Goal: Check status: Check status

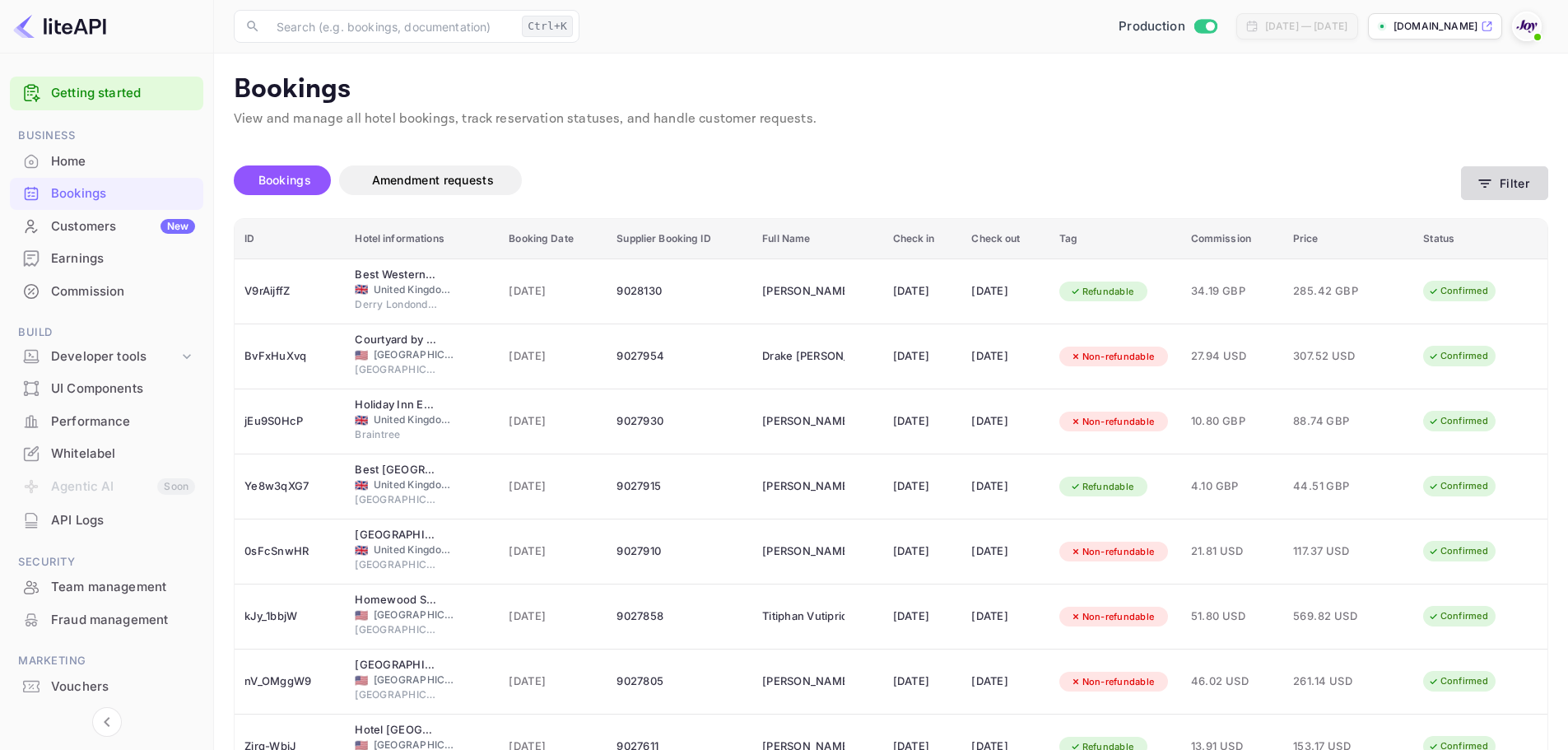
click at [1505, 189] on button "Filter" at bounding box center [1504, 183] width 87 height 34
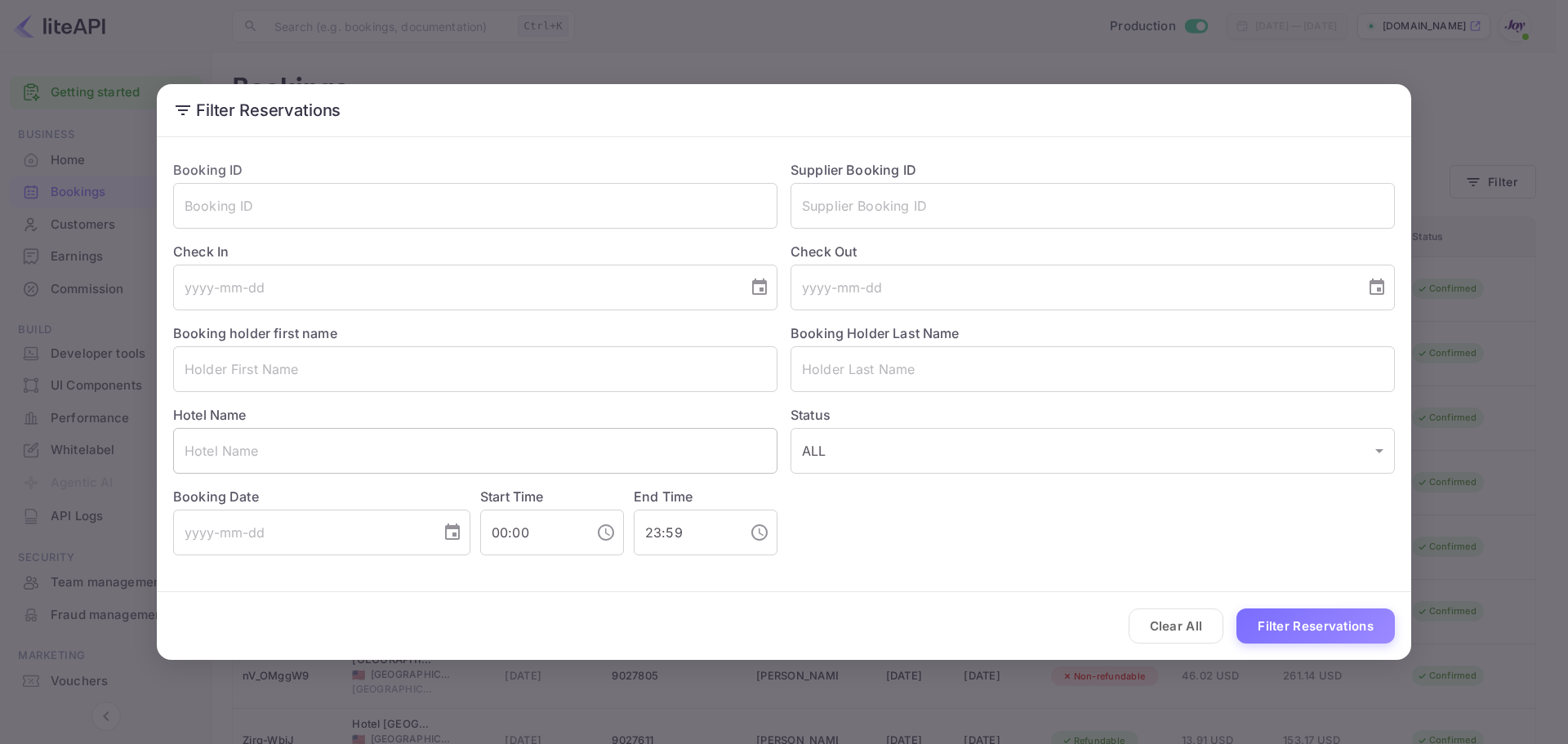
click at [415, 453] on input "text" at bounding box center [475, 451] width 604 height 46
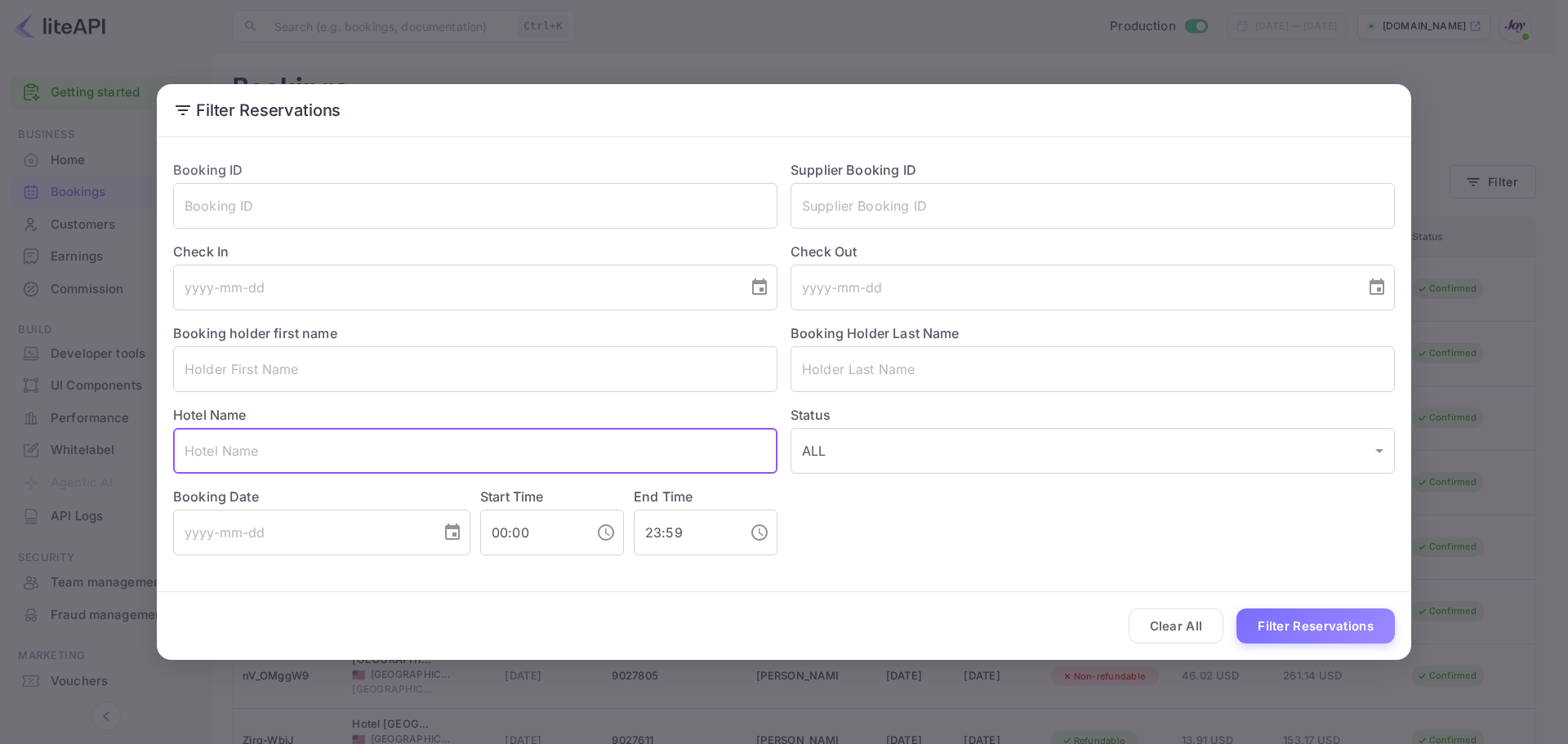
paste input "[PERSON_NAME]"
type input "[PERSON_NAME]"
drag, startPoint x: 431, startPoint y: 451, endPoint x: -55, endPoint y: 464, distance: 486.2
click at [0, 464] on html "Getting started Business Home Bookings Customers New Earnings Commission Build …" at bounding box center [784, 486] width 1568 height 972
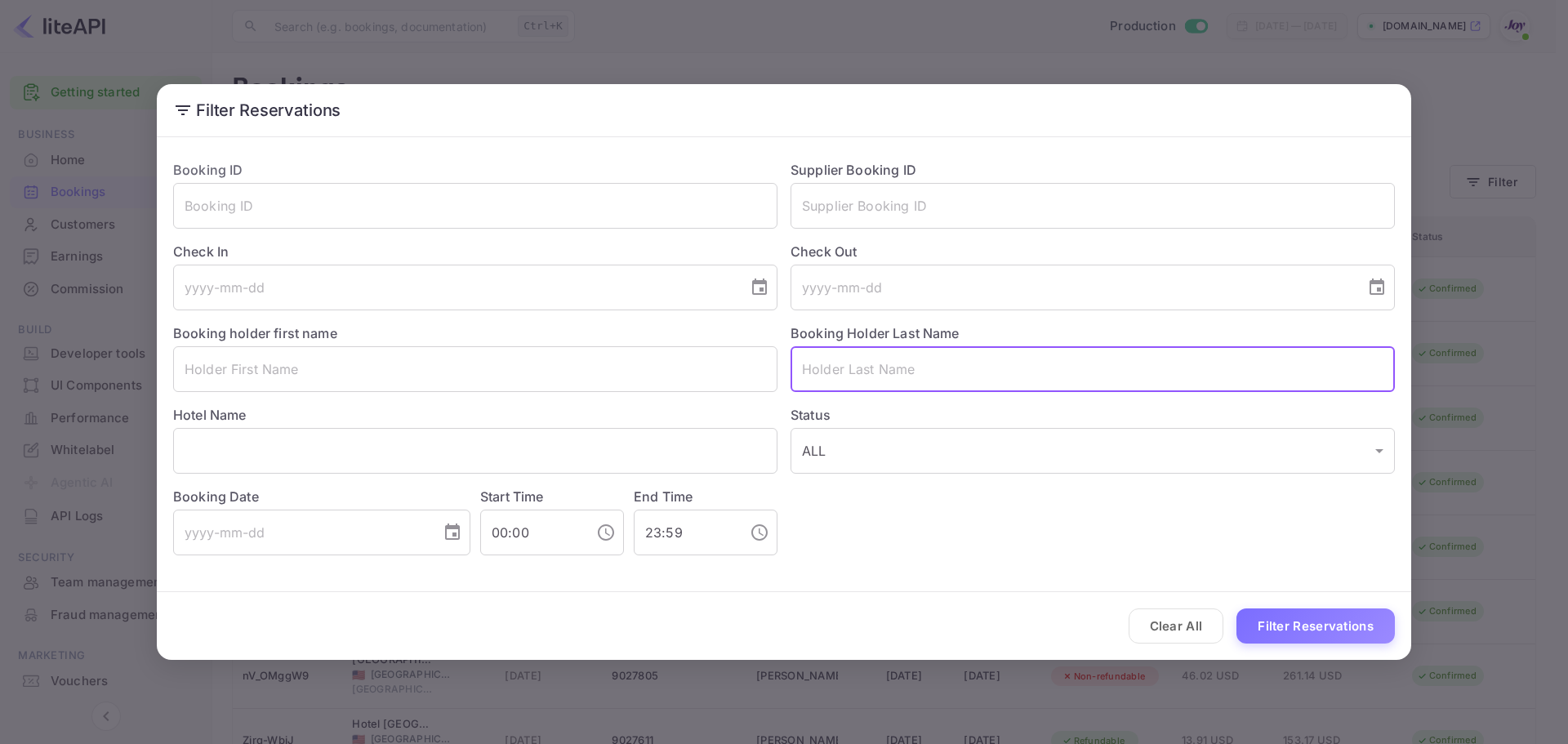
click at [927, 370] on input "text" at bounding box center [1092, 369] width 604 height 46
paste input "[PERSON_NAME]"
type input "[PERSON_NAME]"
click at [1309, 642] on button "Filter Reservations" at bounding box center [1316, 626] width 159 height 35
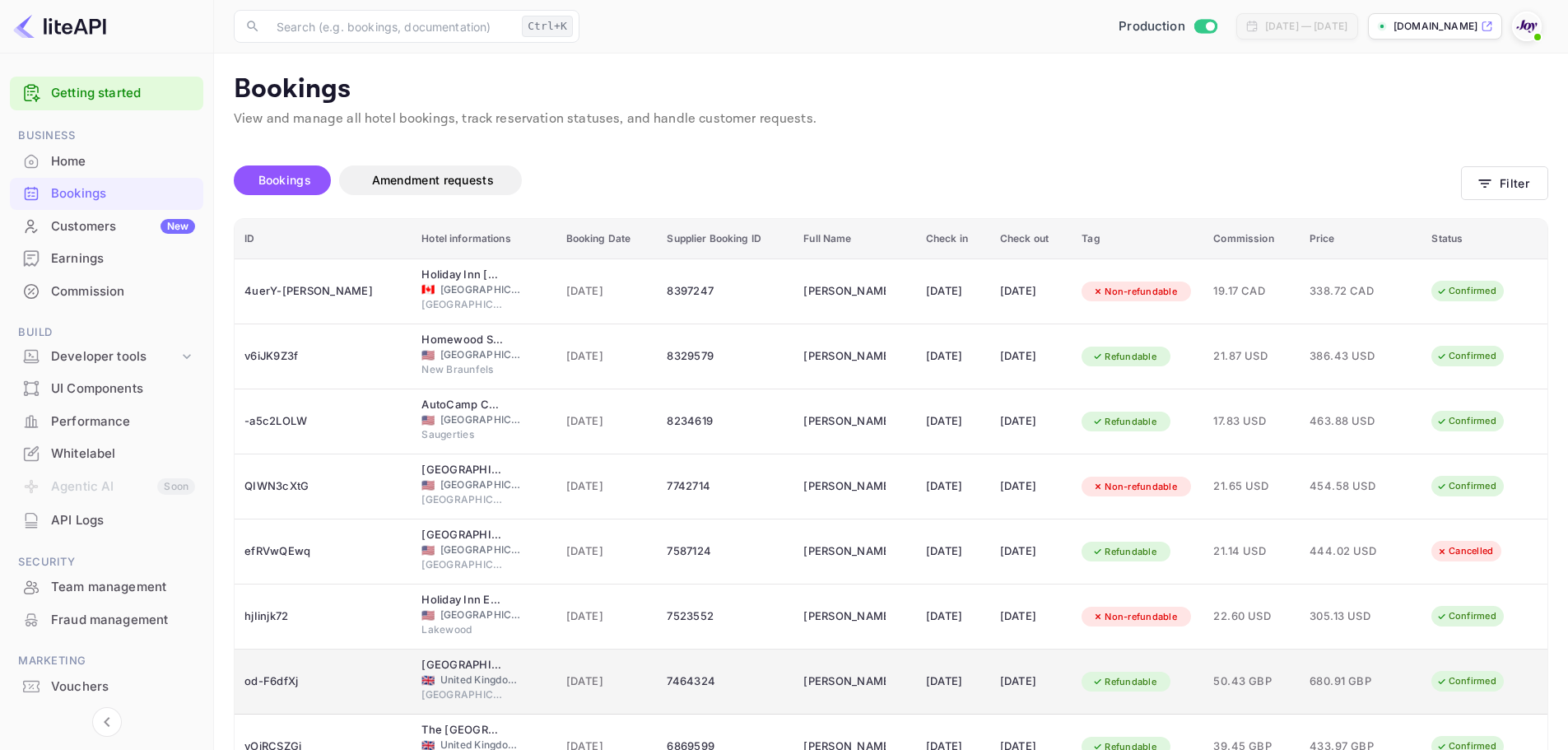
click at [701, 701] on td "7464324" at bounding box center [725, 682] width 137 height 65
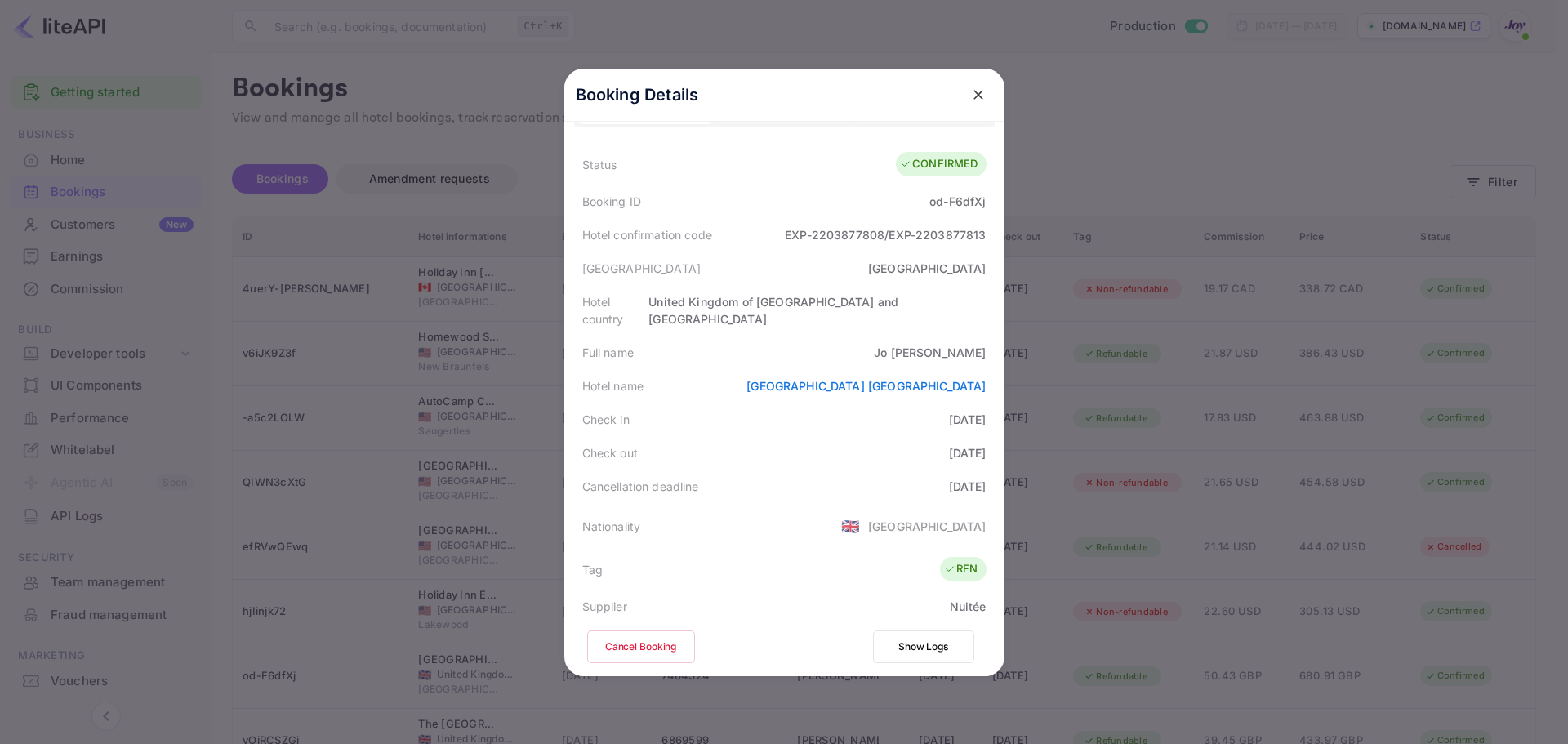
scroll to position [281, 0]
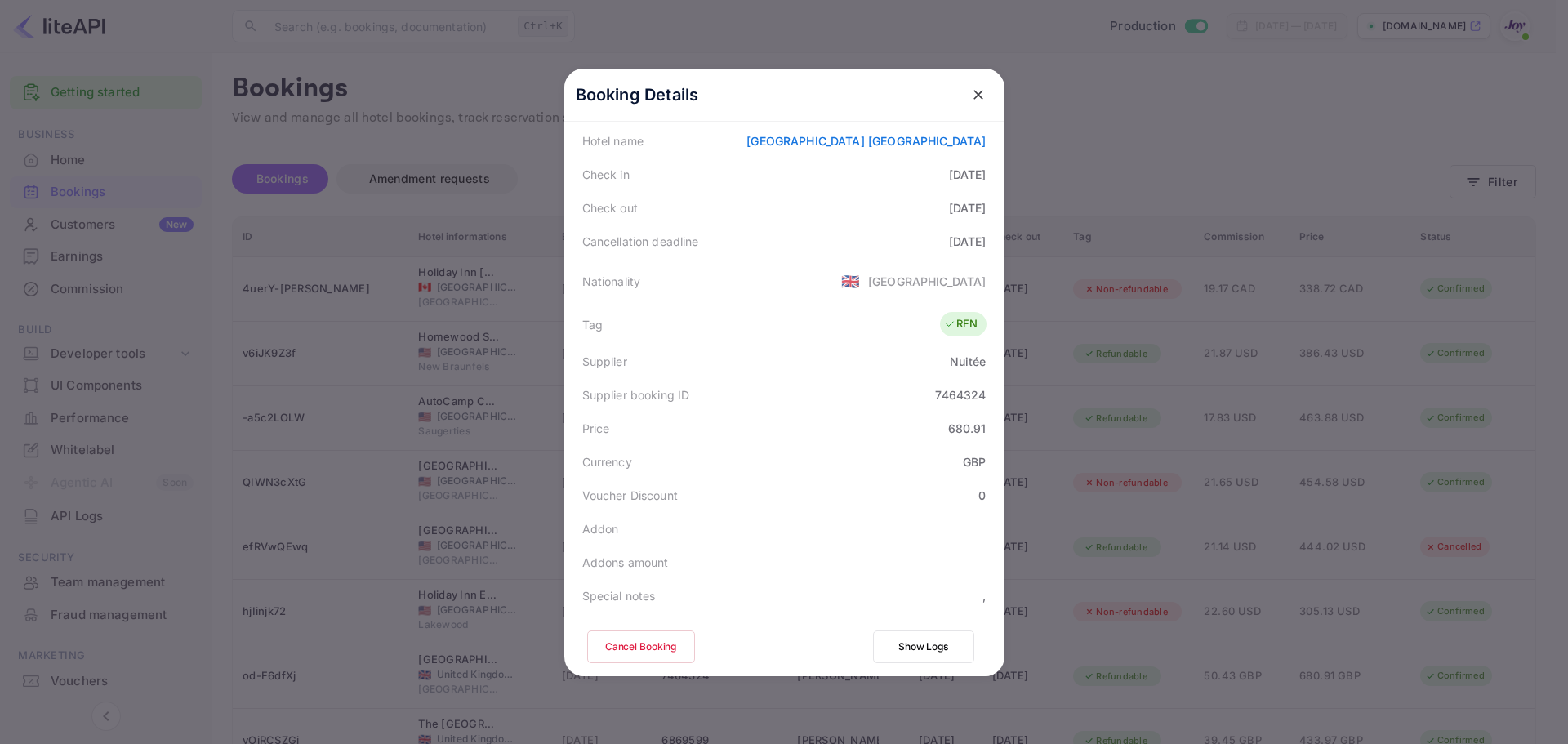
drag, startPoint x: 818, startPoint y: 526, endPoint x: 929, endPoint y: 494, distance: 115.5
click at [821, 524] on div "Addon" at bounding box center [785, 529] width 421 height 34
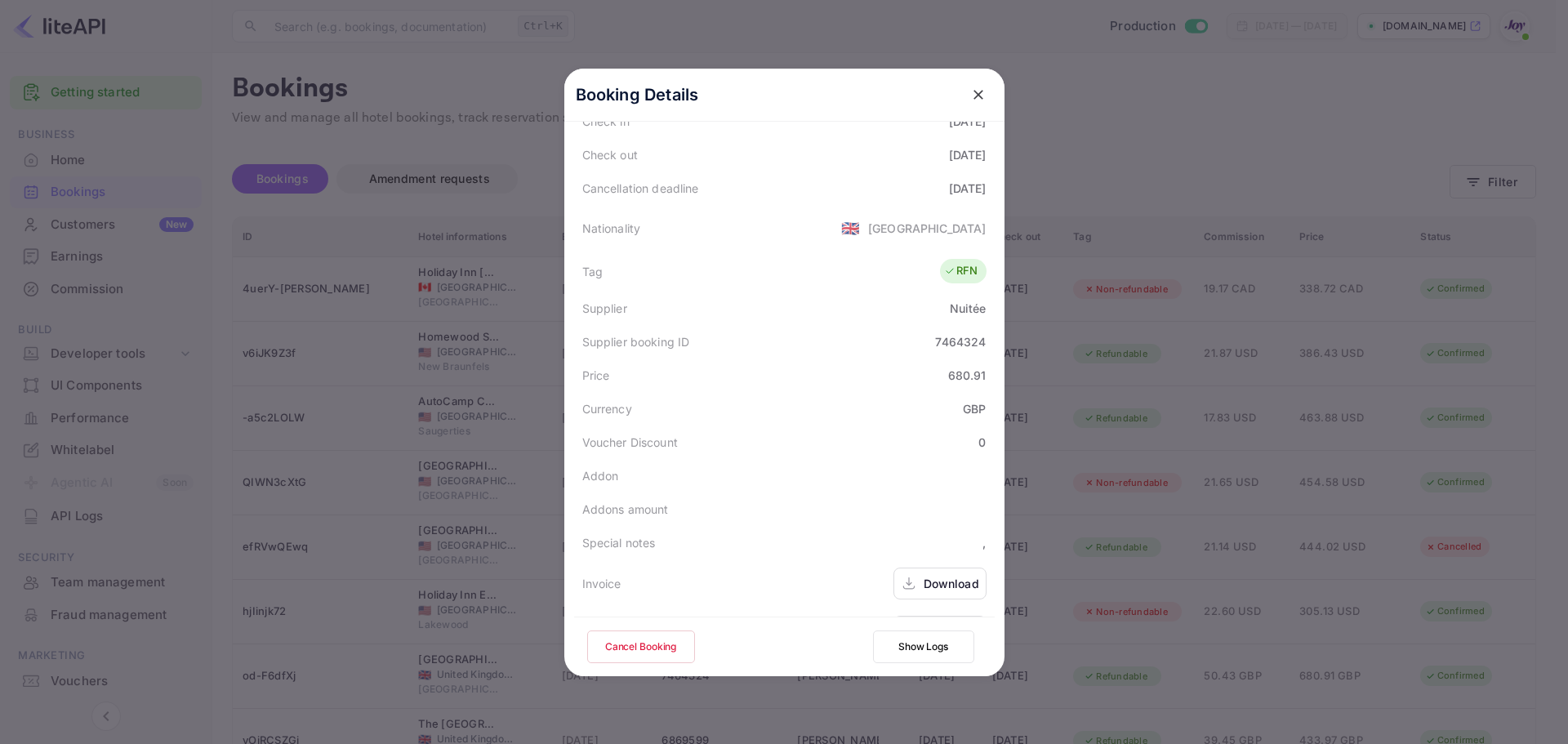
scroll to position [363, 0]
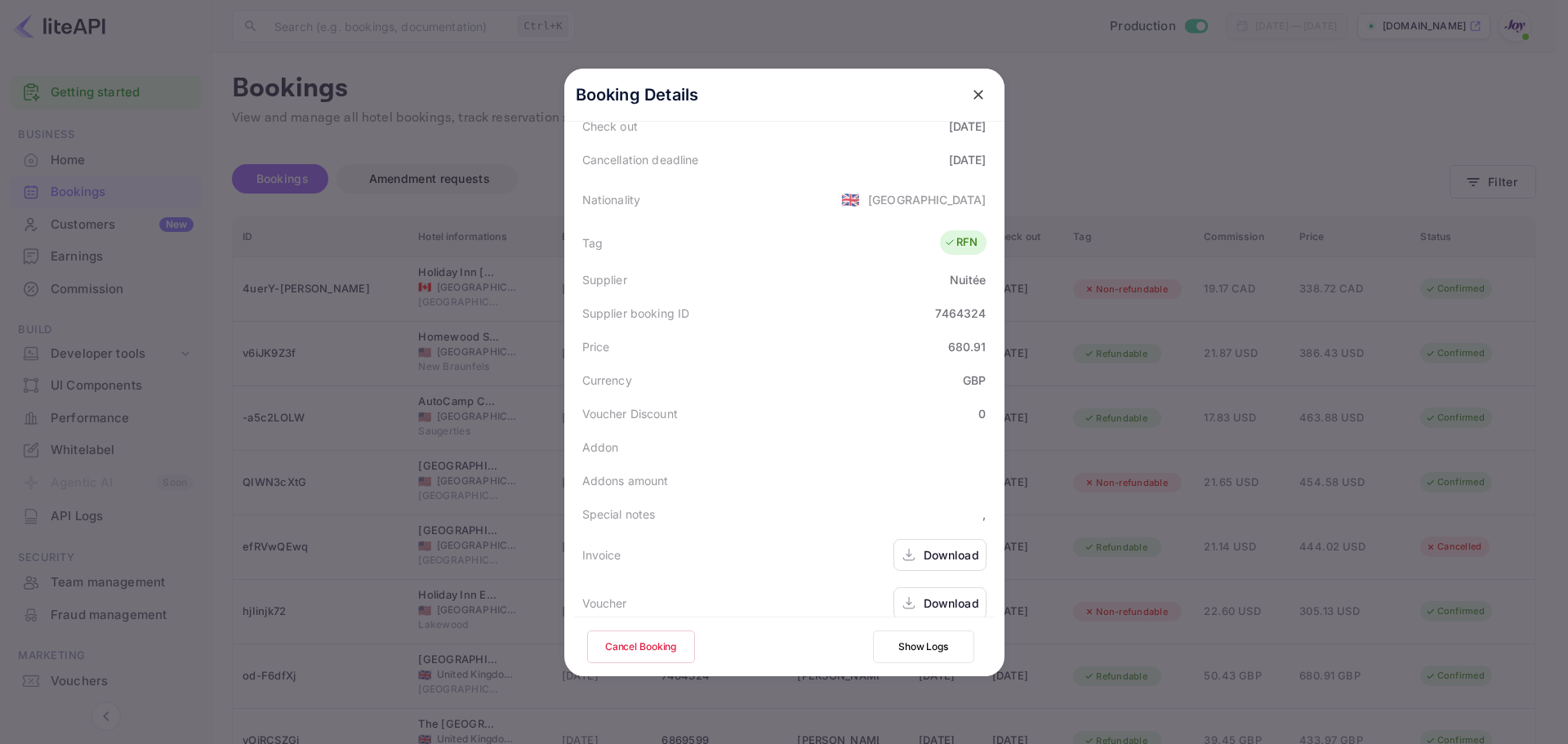
click at [927, 595] on div "Download" at bounding box center [952, 603] width 56 height 17
click at [971, 89] on icon "close" at bounding box center [979, 95] width 16 height 16
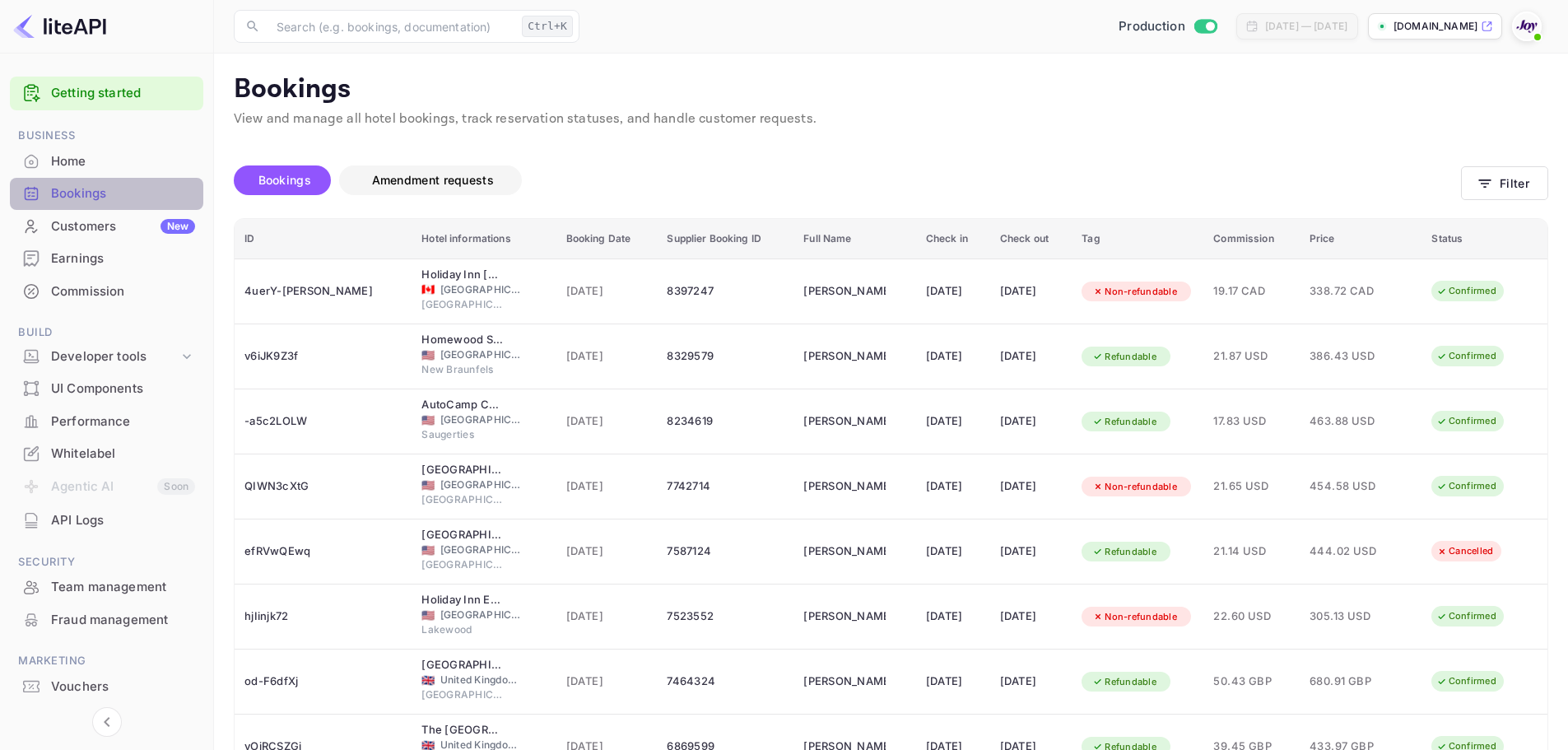
drag, startPoint x: 84, startPoint y: 201, endPoint x: 521, endPoint y: 184, distance: 437.3
click at [84, 200] on div "Bookings" at bounding box center [123, 194] width 144 height 19
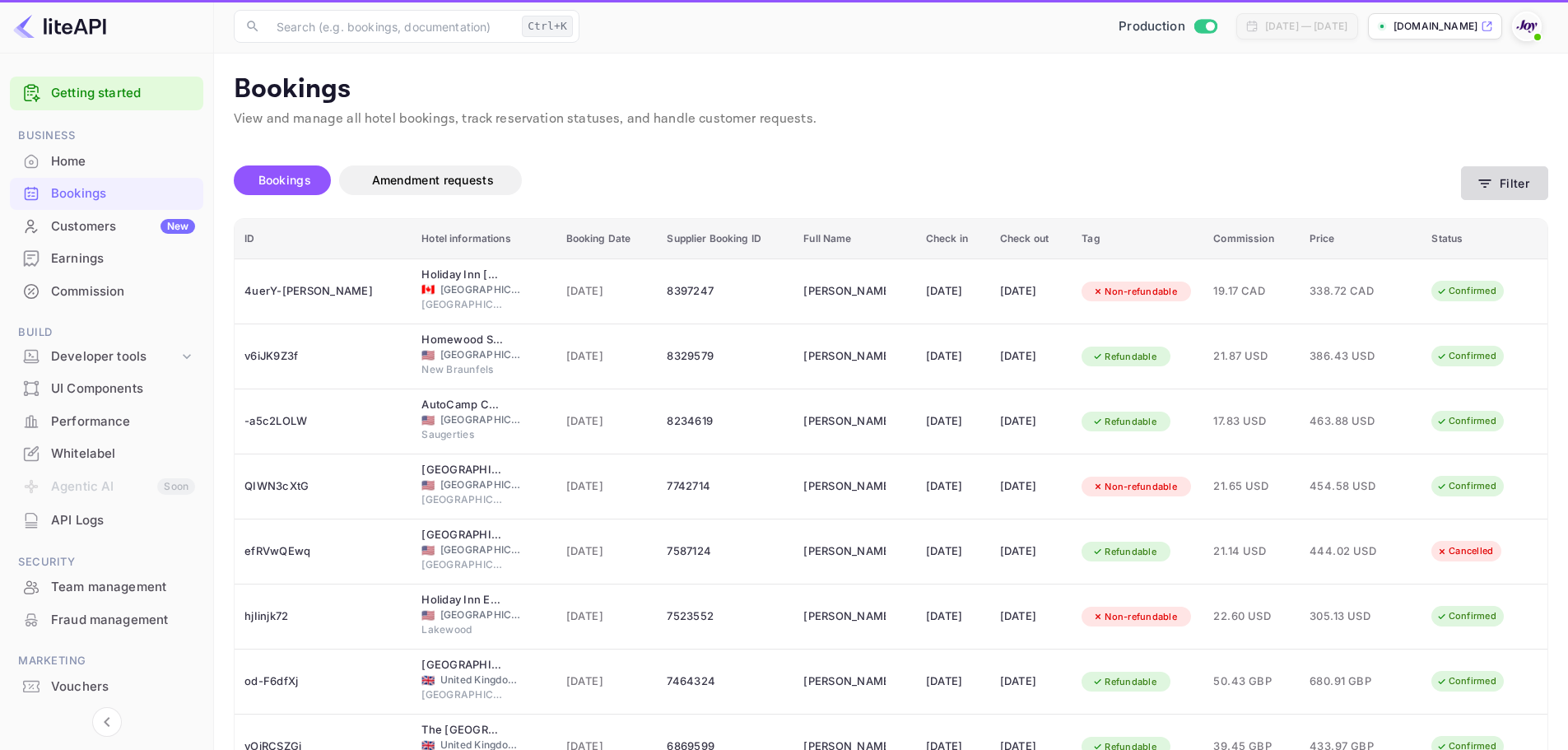
drag, startPoint x: 1488, startPoint y: 152, endPoint x: 1496, endPoint y: 167, distance: 17.0
click at [1490, 157] on div "Bookings Amendment requests Filter" at bounding box center [890, 183] width 1315 height 69
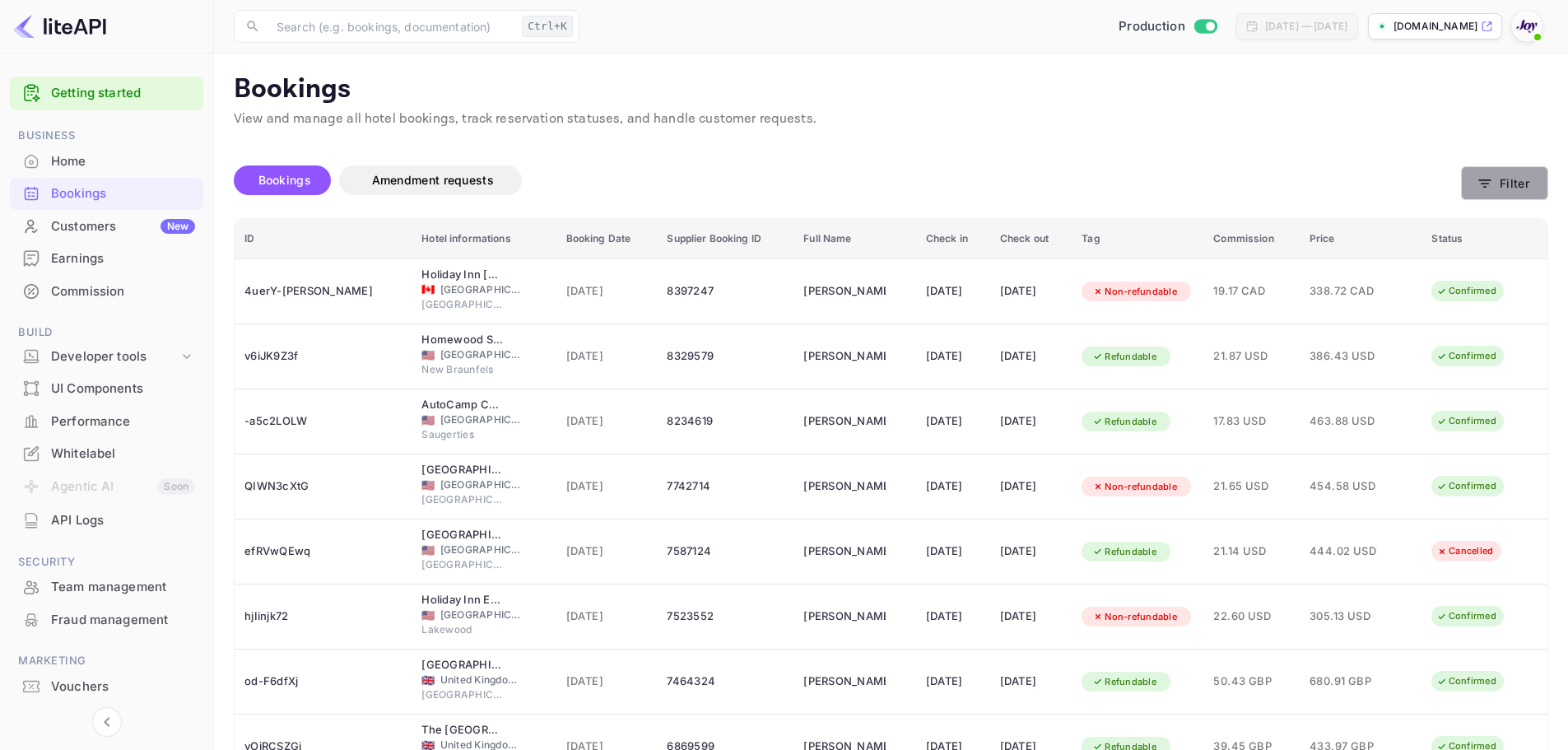
click at [1508, 186] on button "Filter" at bounding box center [1504, 183] width 87 height 34
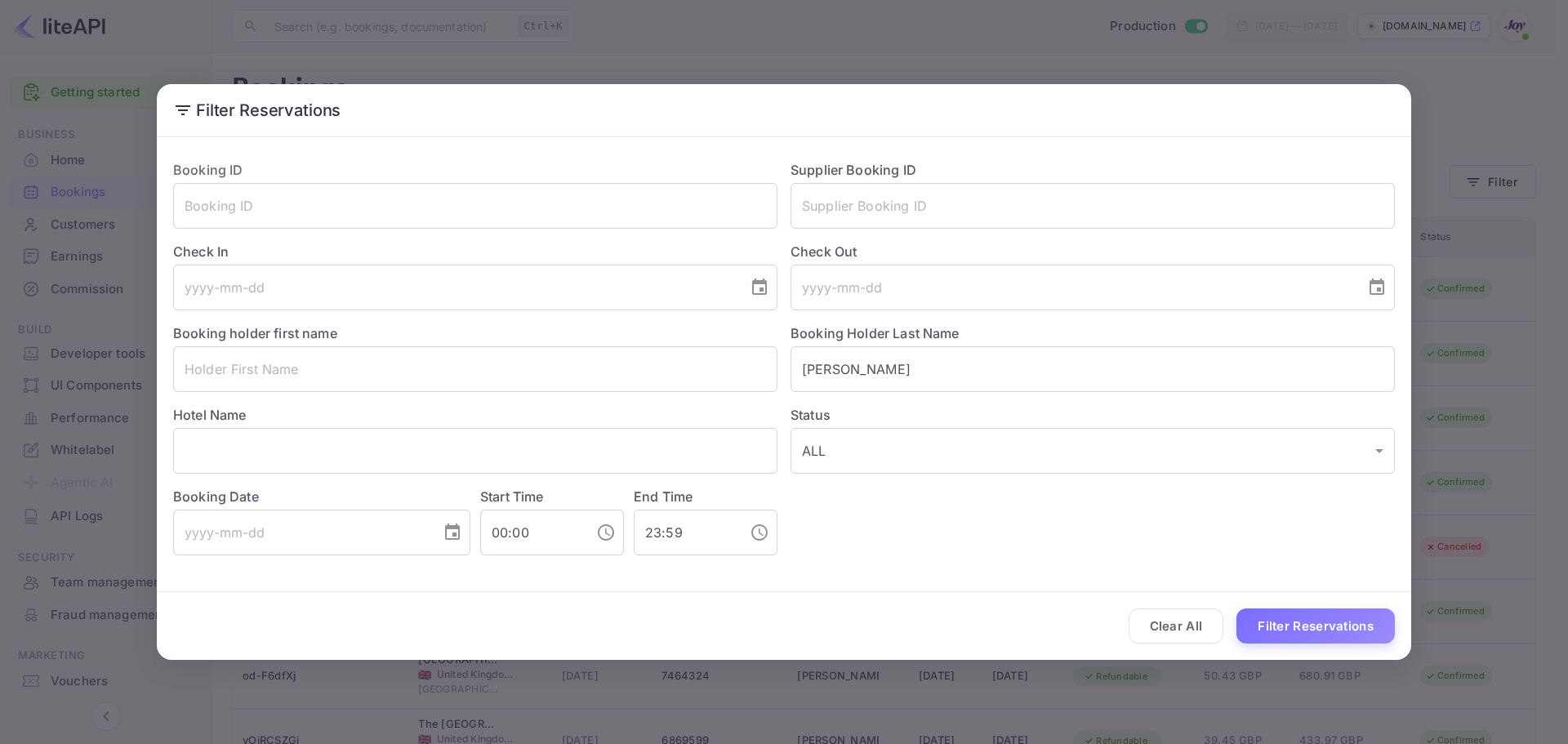
click at [951, 315] on div "Booking Holder Last Name [PERSON_NAME] ​" at bounding box center [1086, 351] width 617 height 81
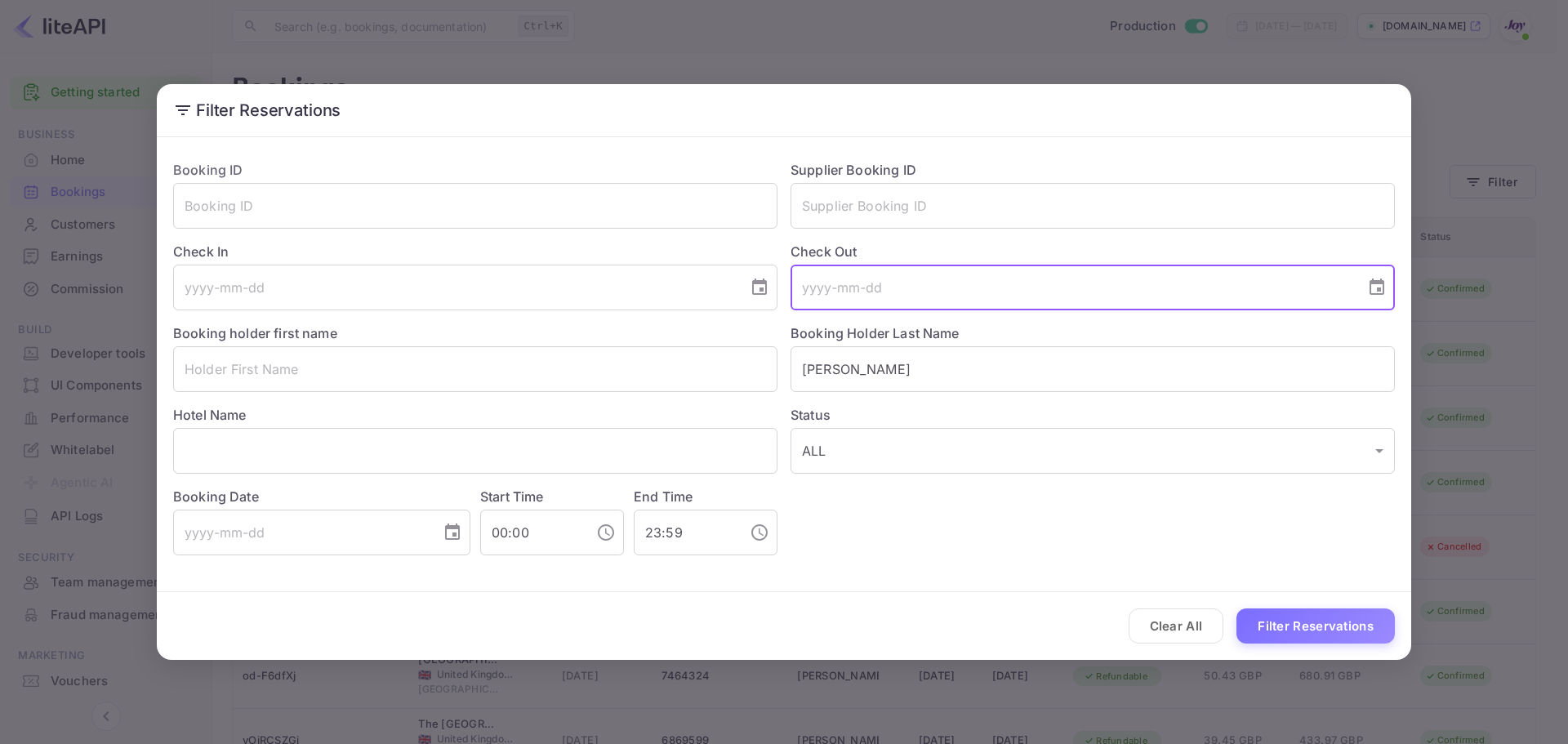
click at [928, 286] on input "tel" at bounding box center [1072, 288] width 564 height 46
click at [902, 368] on input "[PERSON_NAME]" at bounding box center [1092, 369] width 604 height 46
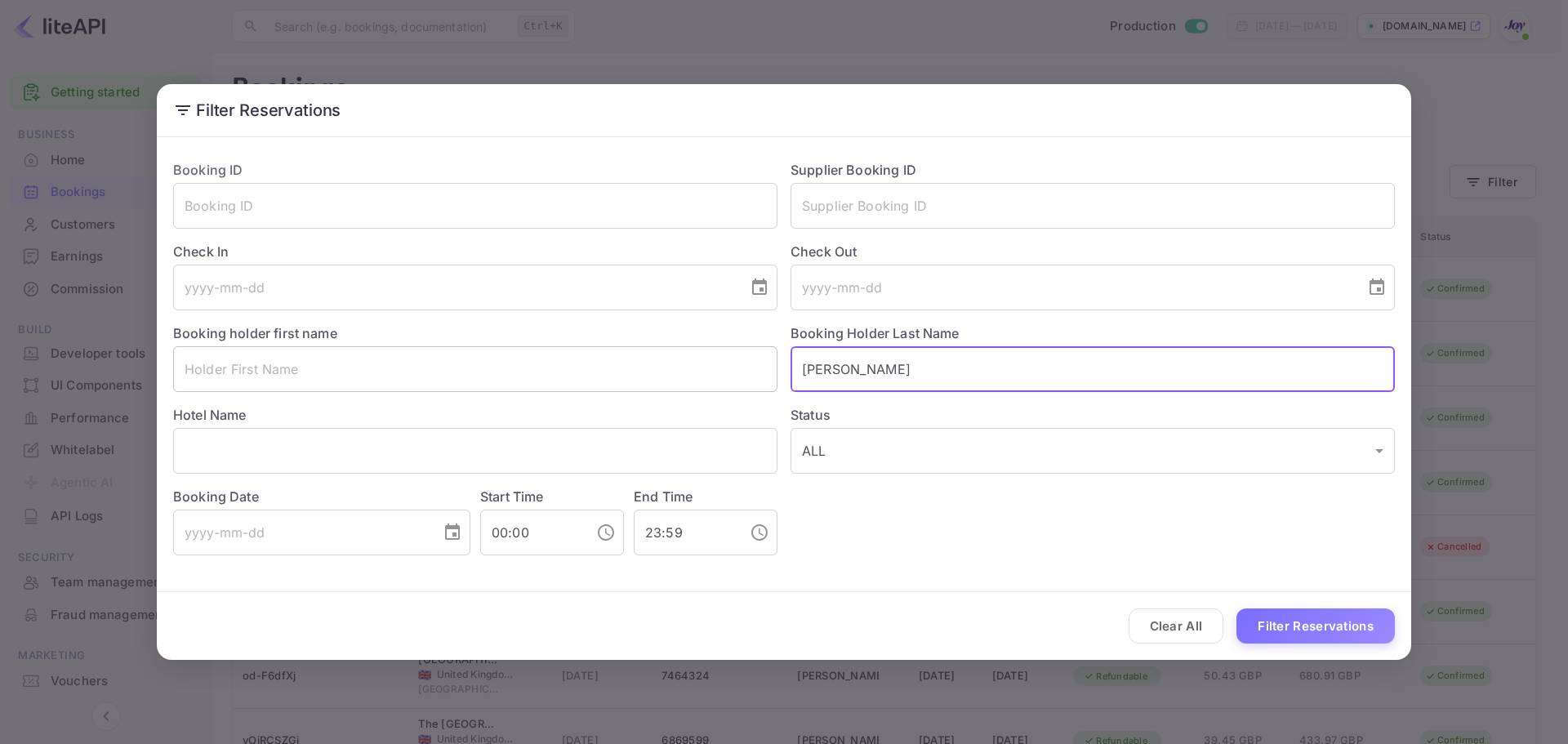
drag, startPoint x: 897, startPoint y: 372, endPoint x: 676, endPoint y: 372, distance: 221.0
click at [676, 372] on div "Booking ID ​ Supplier Booking ID ​ Check In ​ Check Out ​ Booking holder first …" at bounding box center [777, 351] width 1235 height 409
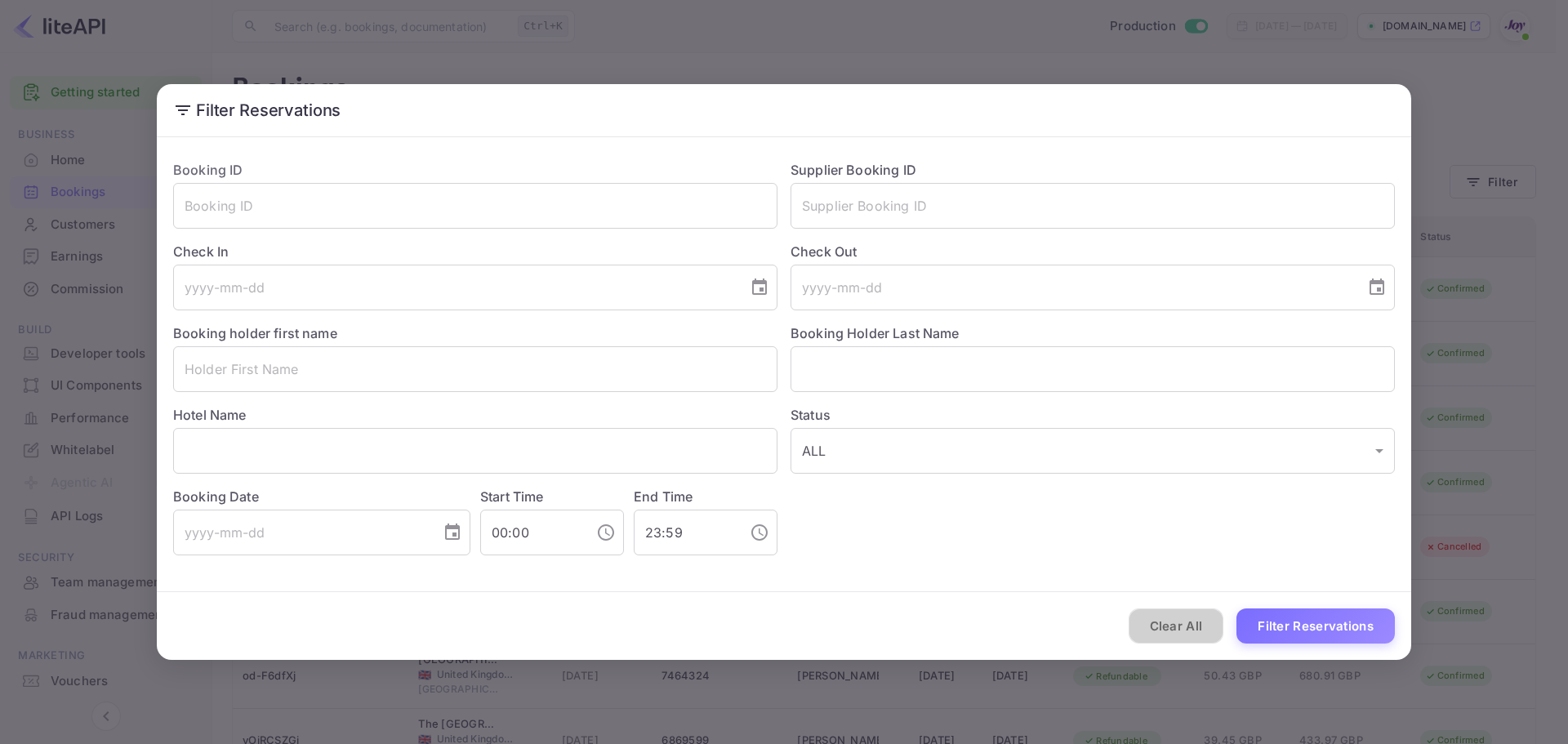
drag, startPoint x: 1144, startPoint y: 622, endPoint x: 1150, endPoint y: 615, distance: 9.2
click at [1146, 618] on button "Clear All" at bounding box center [1176, 626] width 95 height 35
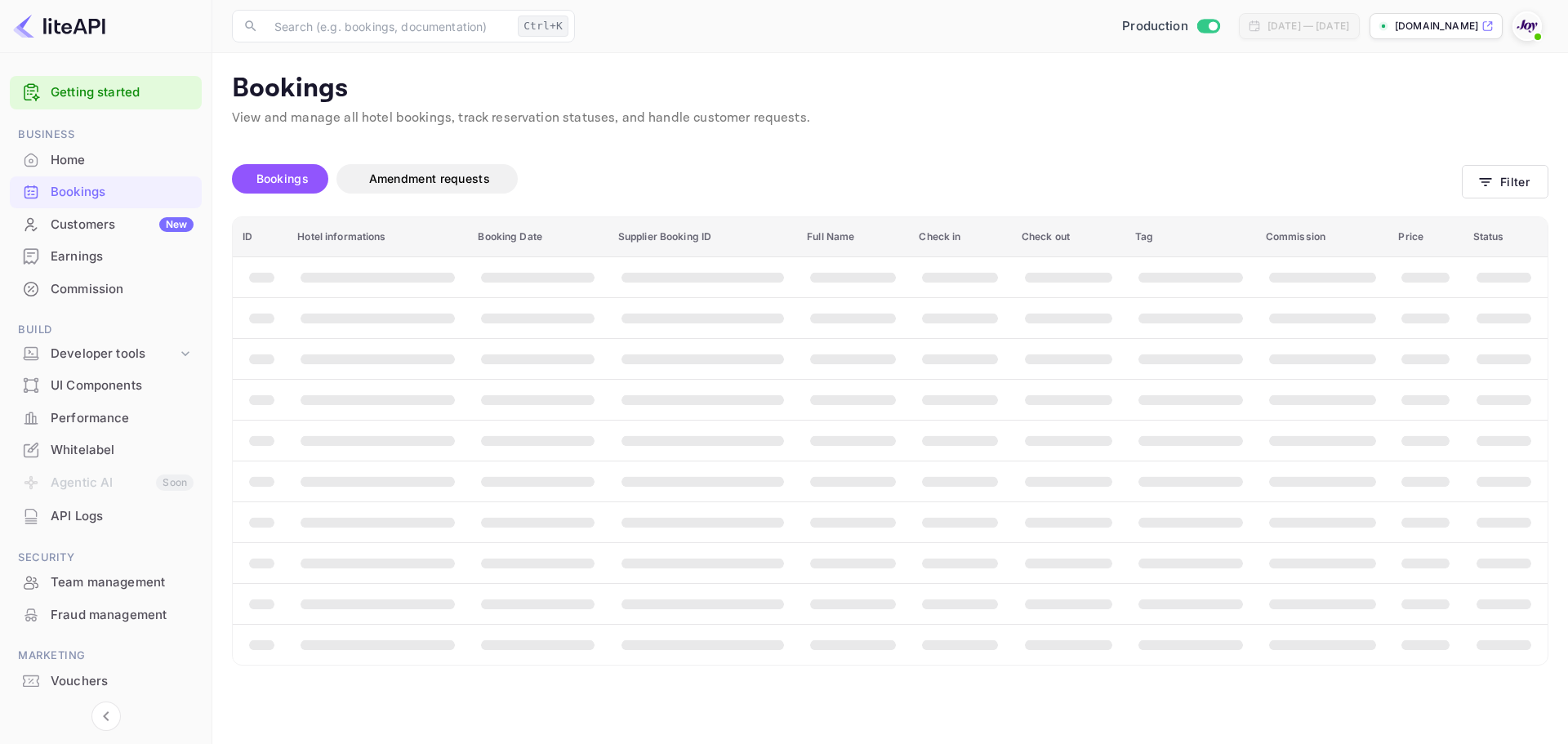
click at [1150, 614] on th "booking table" at bounding box center [1190, 604] width 131 height 41
click at [1505, 173] on button "Filter" at bounding box center [1505, 182] width 86 height 34
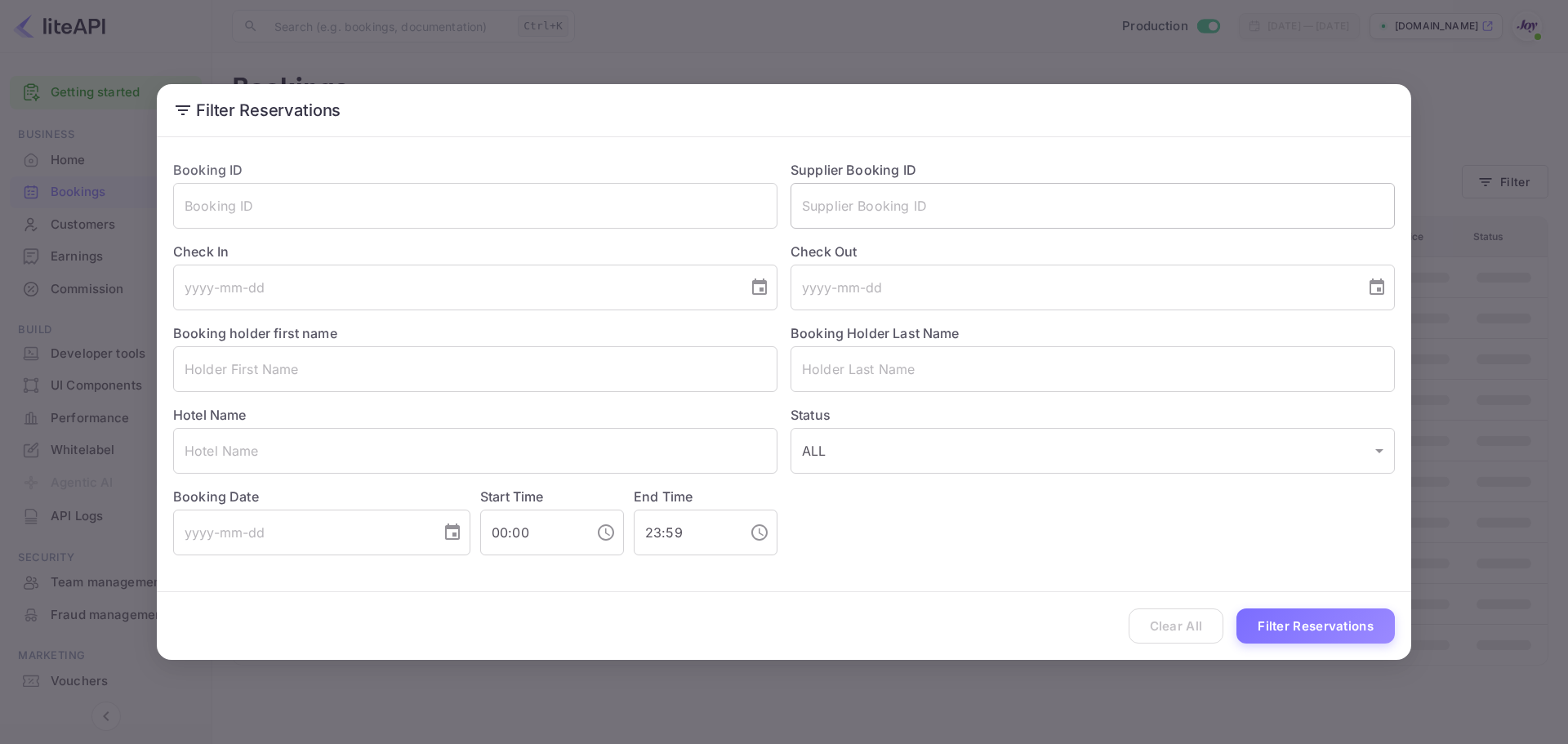
click at [910, 201] on input "text" at bounding box center [1092, 206] width 604 height 46
paste input "7511028"
type input "7511028"
click at [1341, 616] on button "Filter Reservations" at bounding box center [1316, 626] width 159 height 35
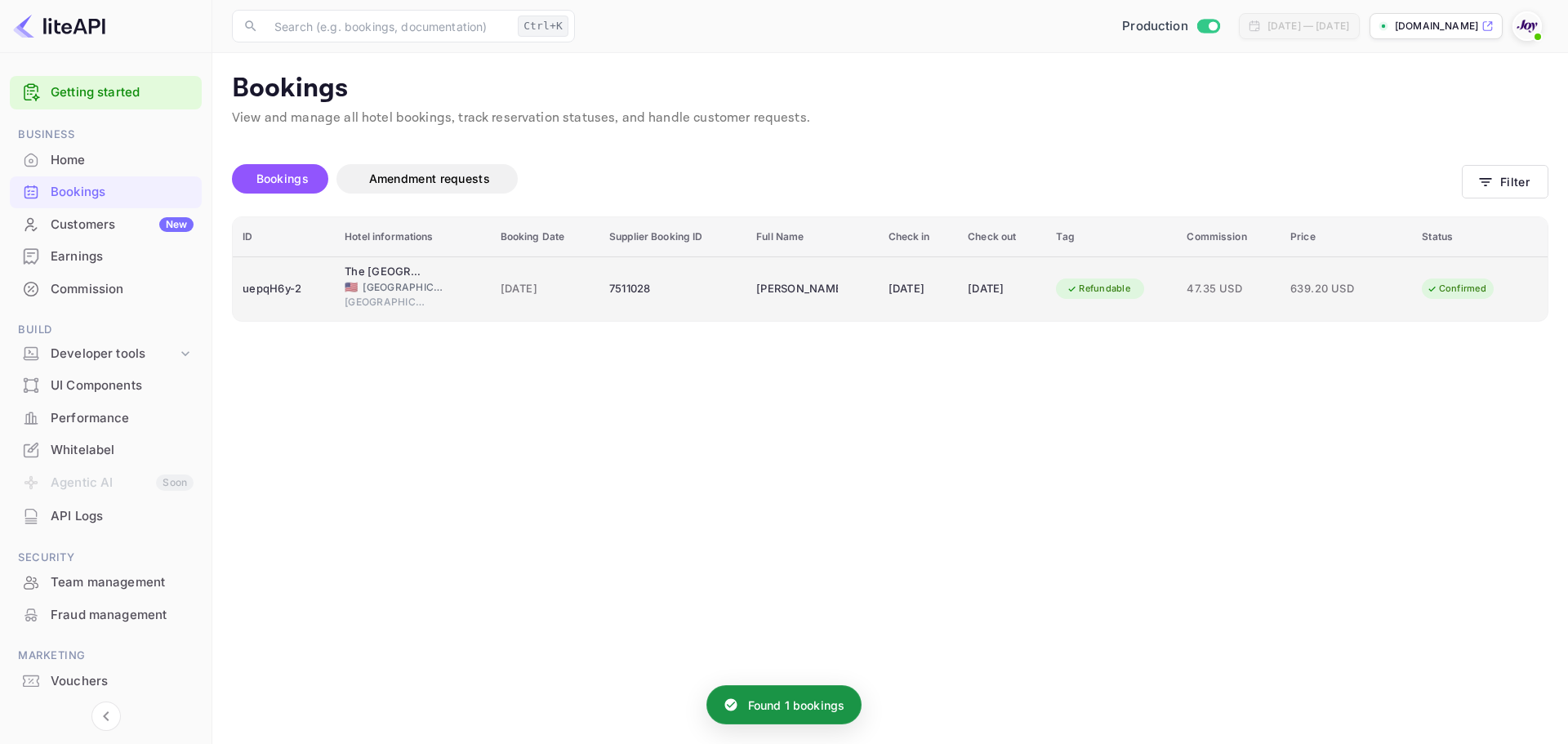
click at [293, 293] on div "uepqH6y-2" at bounding box center [284, 289] width 82 height 26
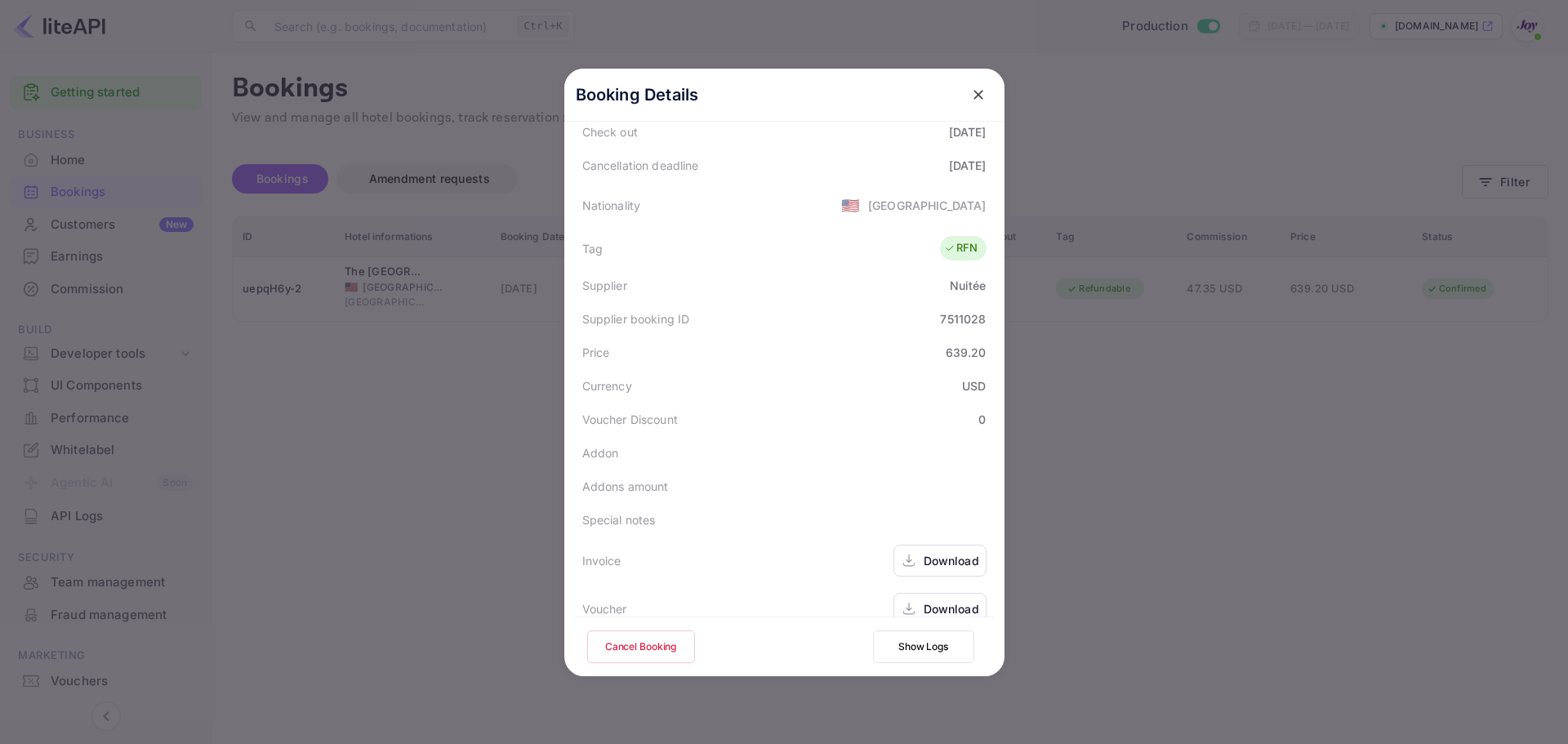
scroll to position [363, 0]
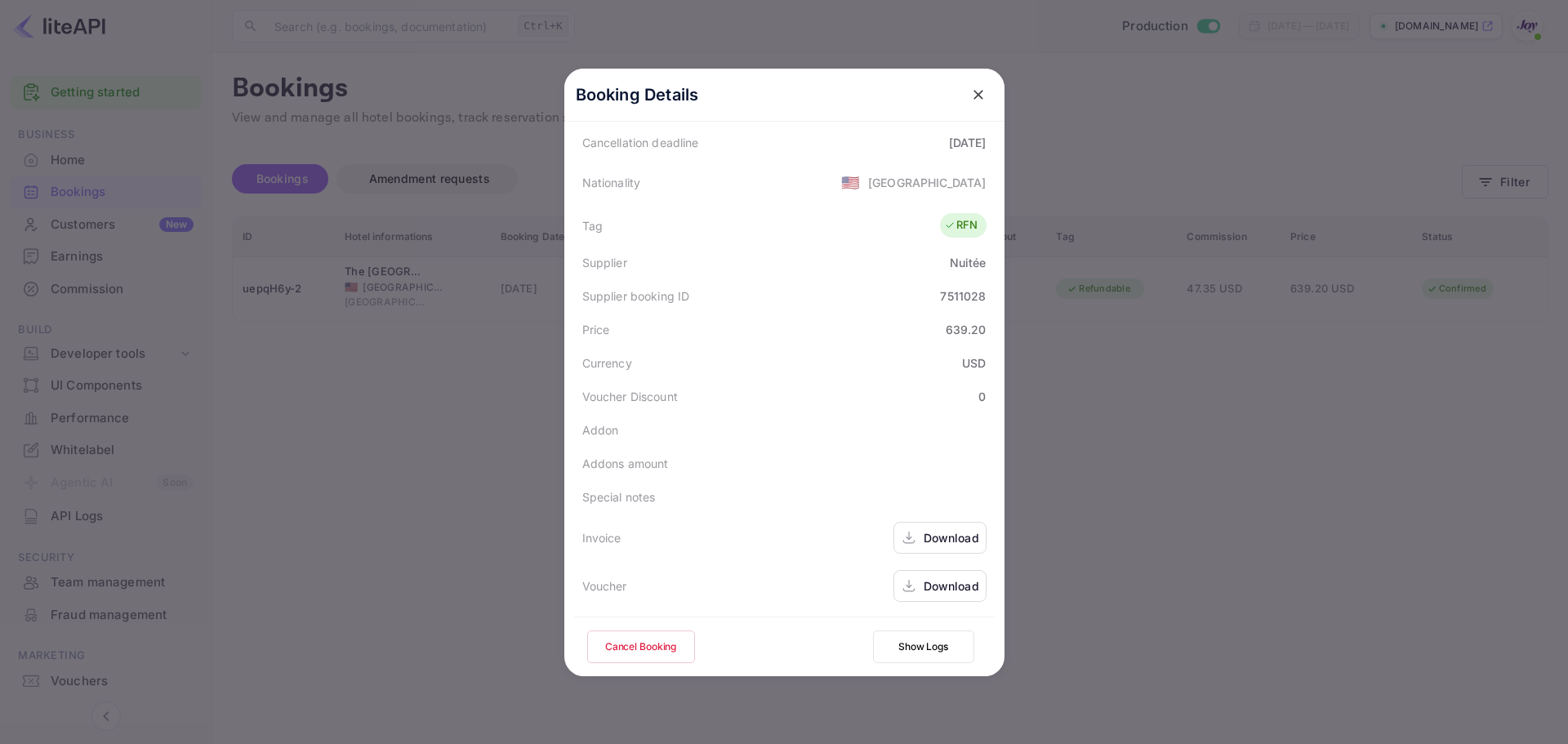
click at [936, 594] on div "Download" at bounding box center [952, 586] width 56 height 17
click at [971, 90] on icon "close" at bounding box center [979, 95] width 16 height 16
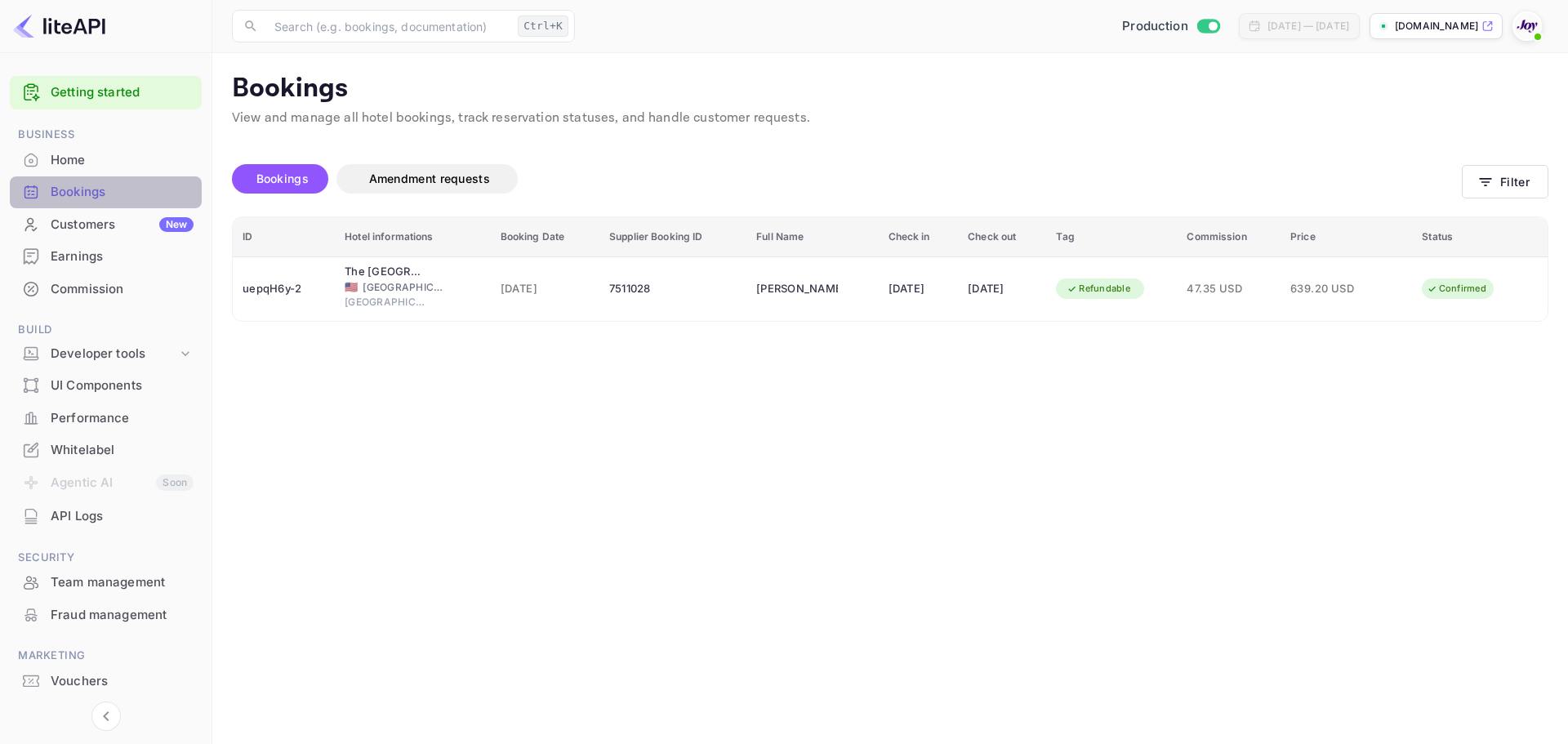
click at [99, 187] on div "Bookings" at bounding box center [122, 192] width 143 height 19
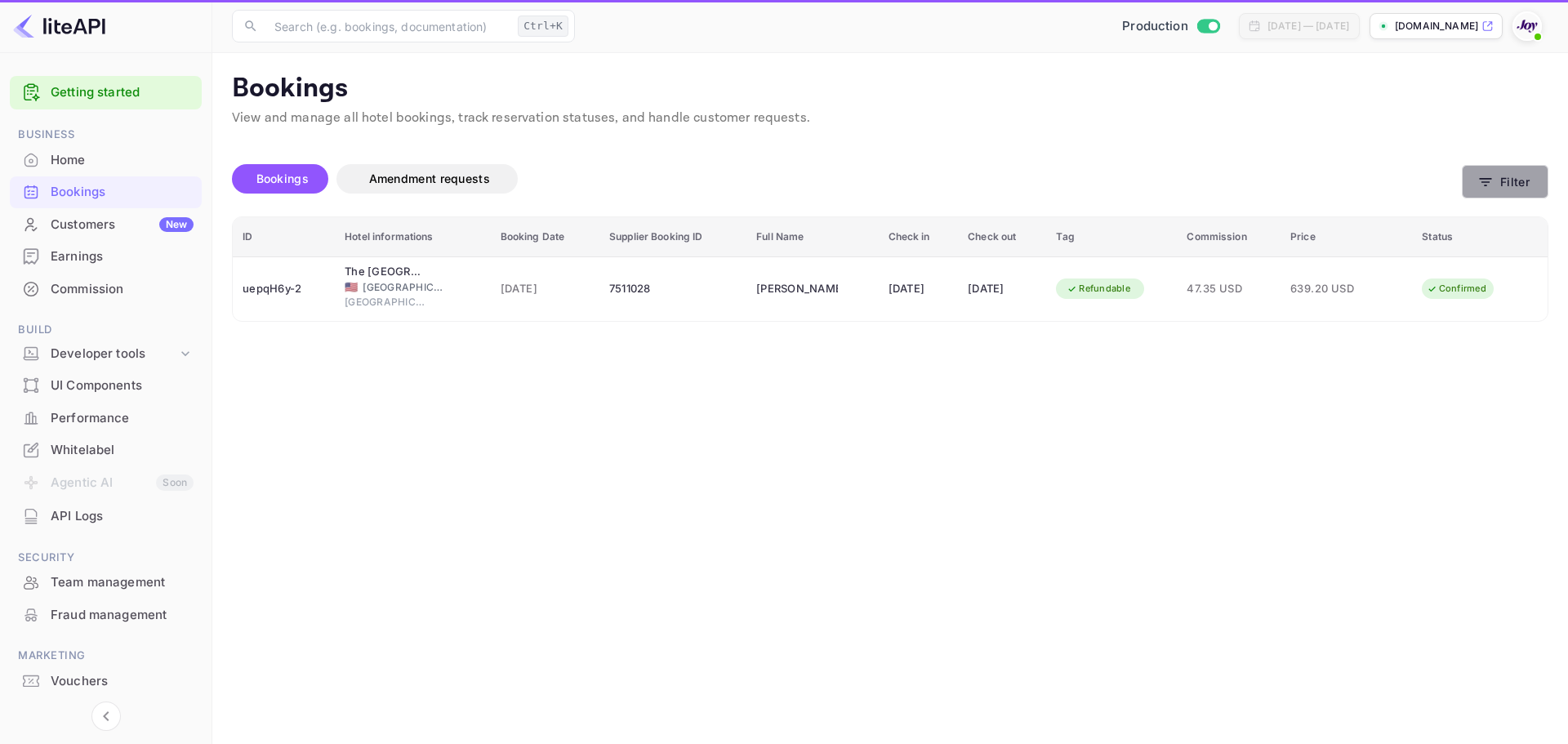
click at [1533, 178] on button "Filter" at bounding box center [1505, 182] width 86 height 34
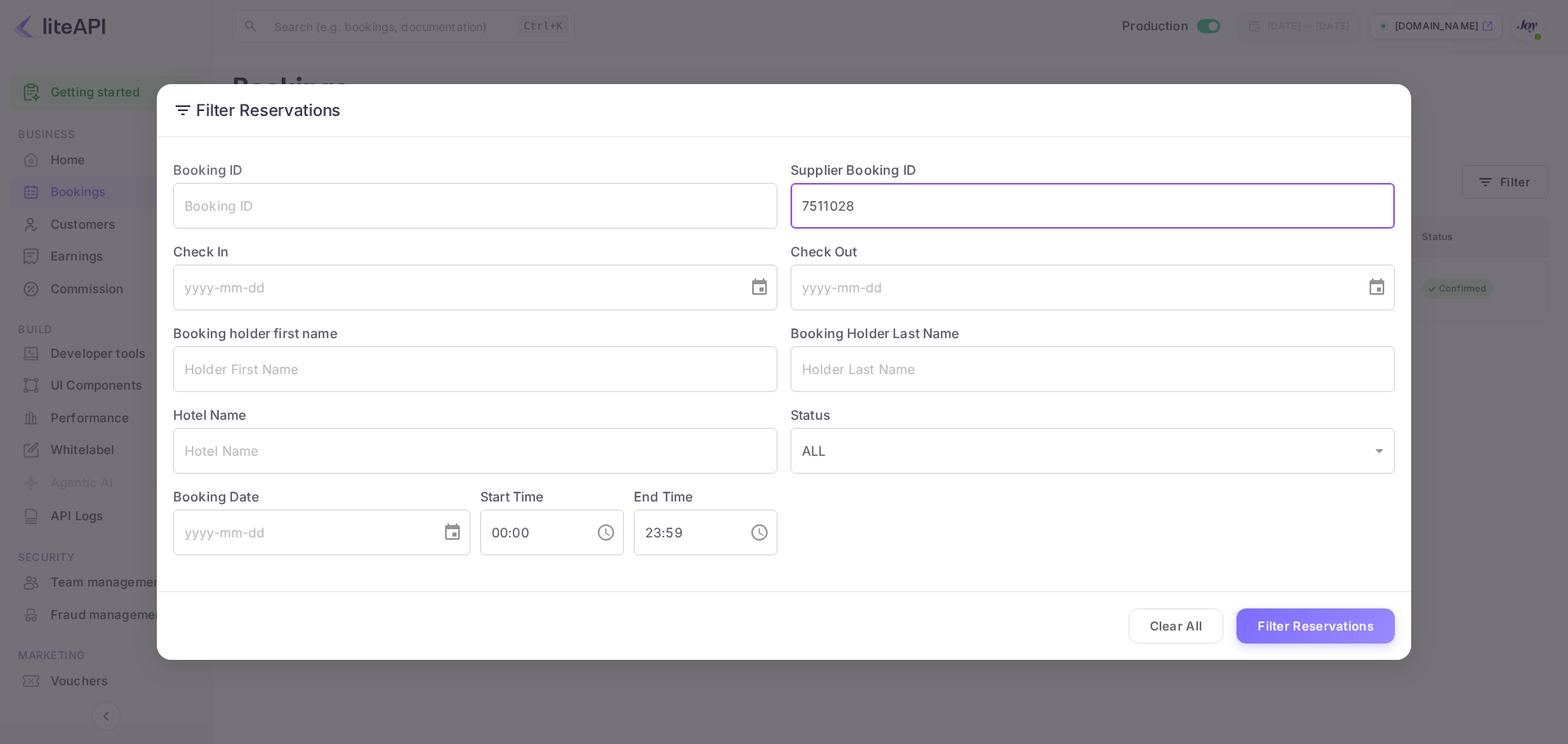
click at [883, 216] on input "7511028" at bounding box center [1092, 206] width 604 height 46
click at [731, 214] on div "Booking ID ​ Supplier Booking ID 7511028 ​ Check In ​ Check Out ​ Booking holde…" at bounding box center [777, 351] width 1235 height 409
click at [855, 81] on div "Filter Reservations Booking ID ​ Supplier Booking ID ​ Check In ​ Check Out ​ B…" at bounding box center [784, 372] width 1568 height 744
